Goal: Navigation & Orientation: Find specific page/section

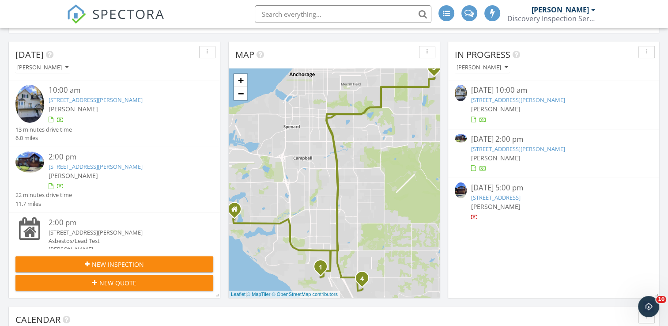
click at [520, 199] on link "2841 Legacy Drive, Anchorage, AK 99516" at bounding box center [495, 197] width 49 height 8
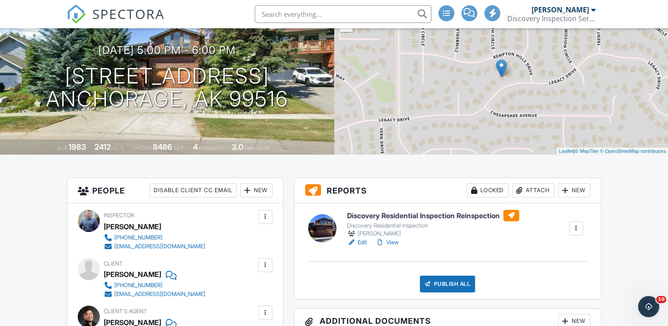
scroll to position [44, 0]
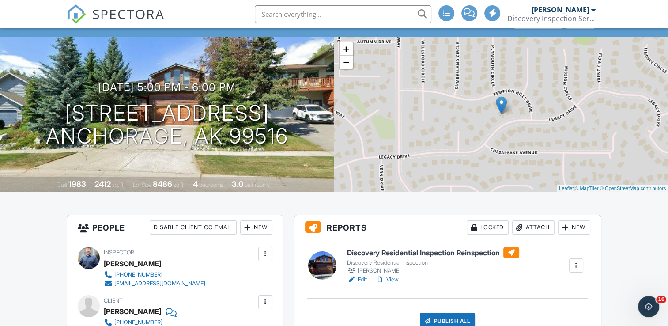
click at [474, 251] on h6 "Discovery Residential Inspection Reinspection" at bounding box center [433, 252] width 172 height 11
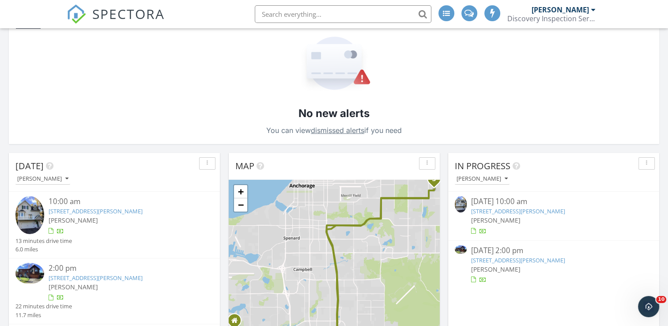
scroll to position [132, 0]
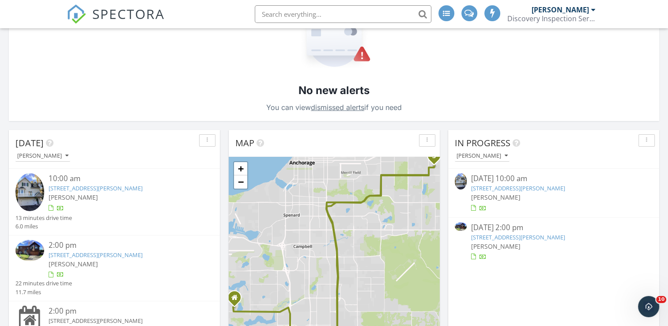
click at [547, 187] on link "12371 Gregg Ln, Anchorage, AK 99515" at bounding box center [518, 188] width 94 height 8
